Goal: Transaction & Acquisition: Book appointment/travel/reservation

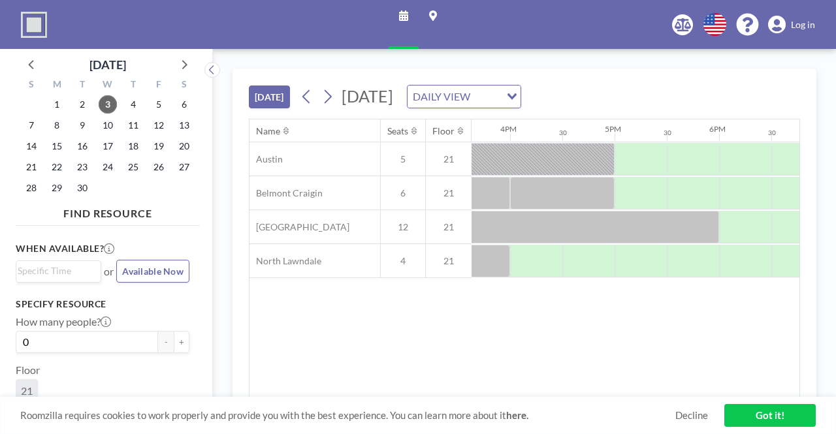
scroll to position [0, 1611]
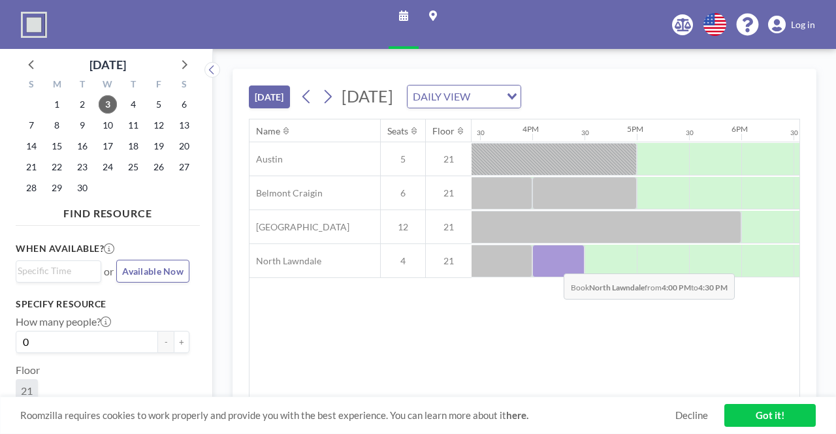
click at [553, 263] on div at bounding box center [558, 261] width 52 height 33
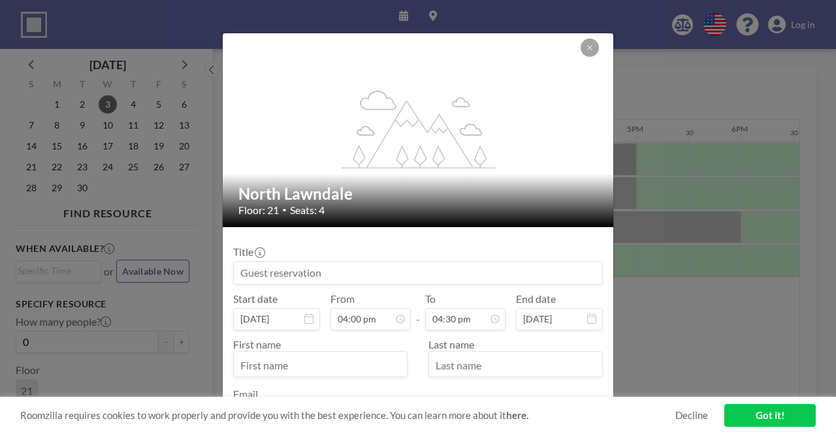
click at [378, 274] on input at bounding box center [418, 273] width 368 height 22
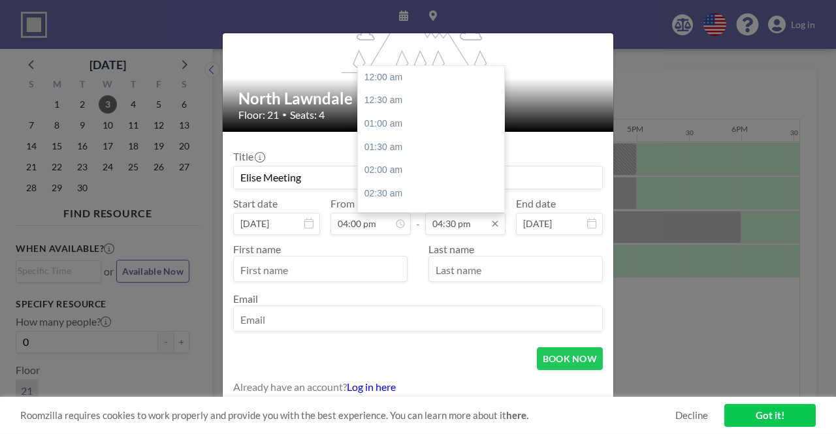
scroll to position [767, 0]
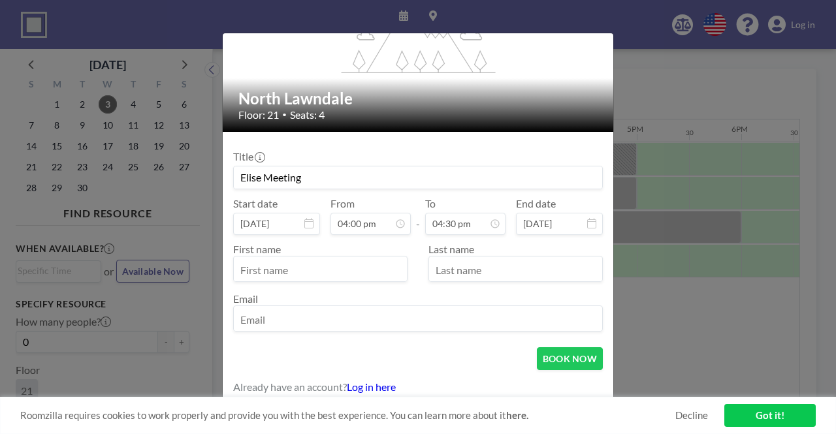
type input "Elise Meeting"
click at [388, 272] on input "text" at bounding box center [320, 270] width 173 height 22
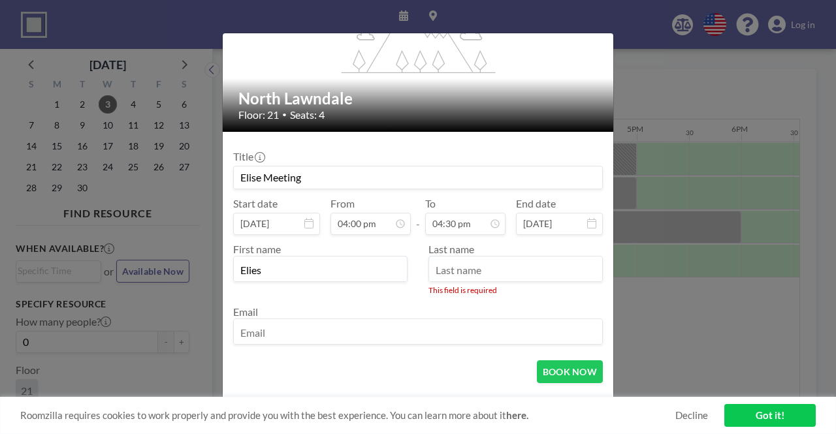
click at [323, 266] on input "Elies" at bounding box center [320, 270] width 173 height 22
click at [323, 263] on input "Eliese" at bounding box center [320, 270] width 173 height 22
type input "[PERSON_NAME]"
type input "Godfryd"
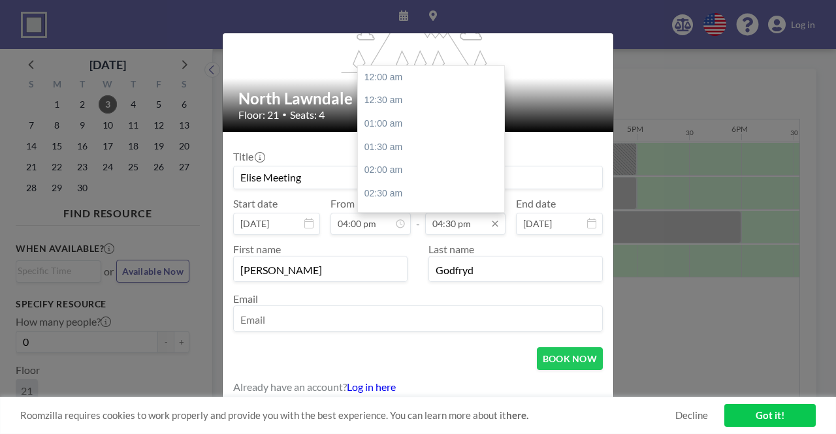
click at [469, 216] on input "04:30 pm" at bounding box center [465, 224] width 80 height 22
click at [392, 93] on div "05:00 pm" at bounding box center [434, 101] width 153 height 24
type input "05:00 pm"
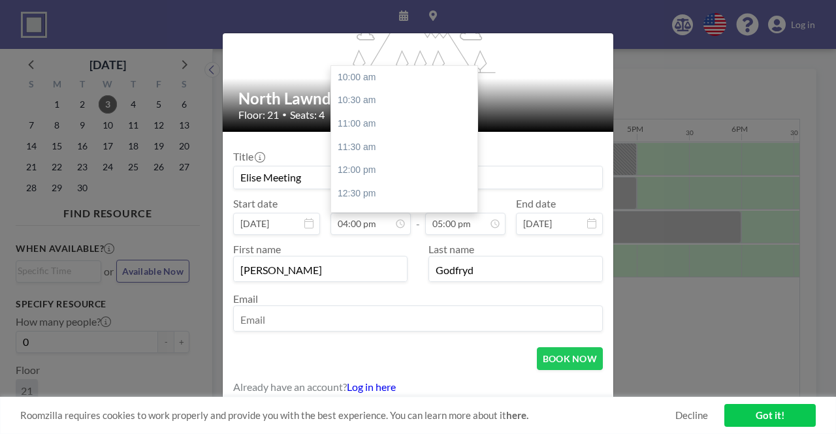
scroll to position [279, 0]
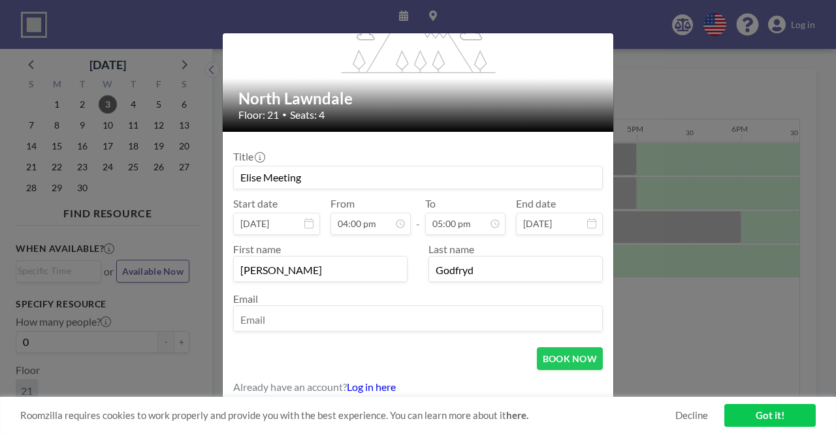
click at [325, 313] on input "email" at bounding box center [418, 320] width 368 height 22
type input "[EMAIL_ADDRESS][DOMAIN_NAME]"
click at [574, 359] on button "BOOK NOW" at bounding box center [570, 358] width 66 height 23
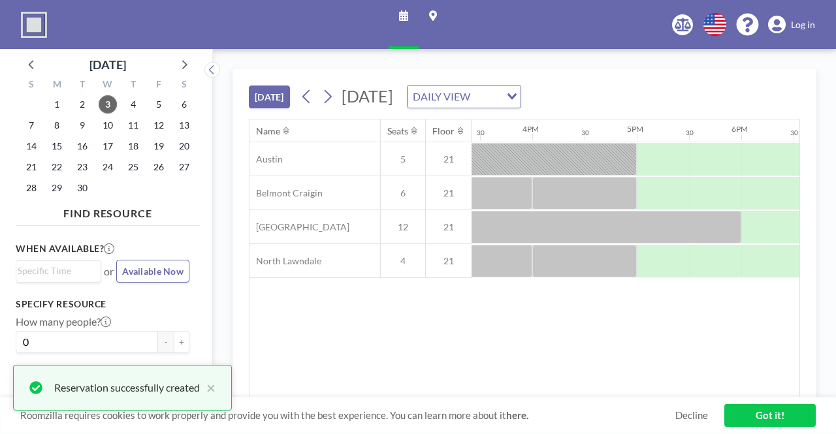
click at [767, 417] on link "Got it!" at bounding box center [769, 415] width 91 height 23
